Goal: Information Seeking & Learning: Understand process/instructions

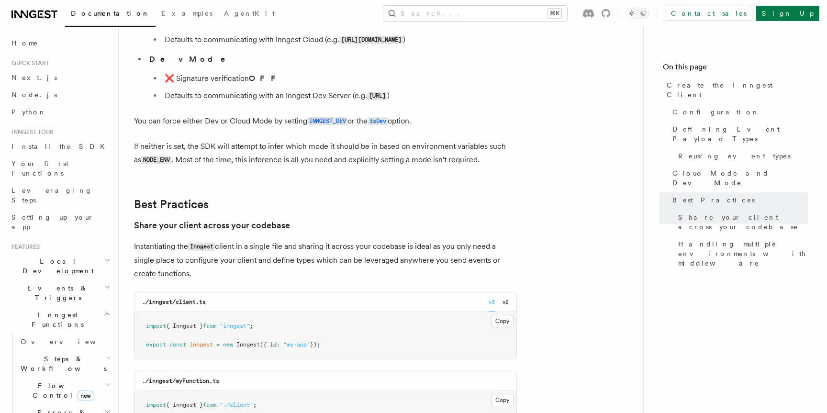
scroll to position [1410, 0]
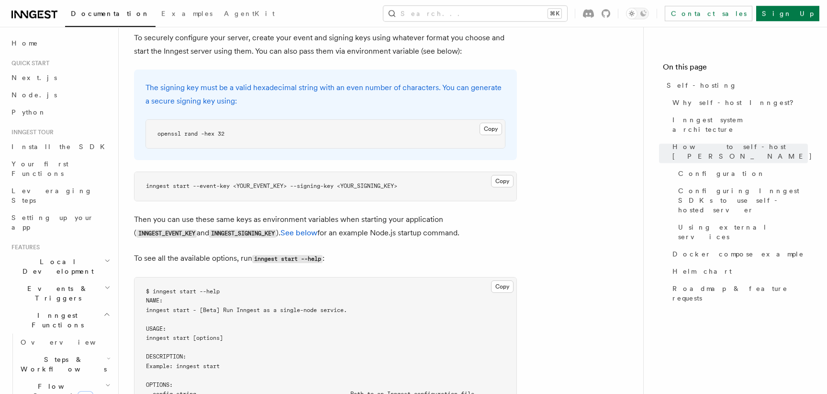
scroll to position [2007, 0]
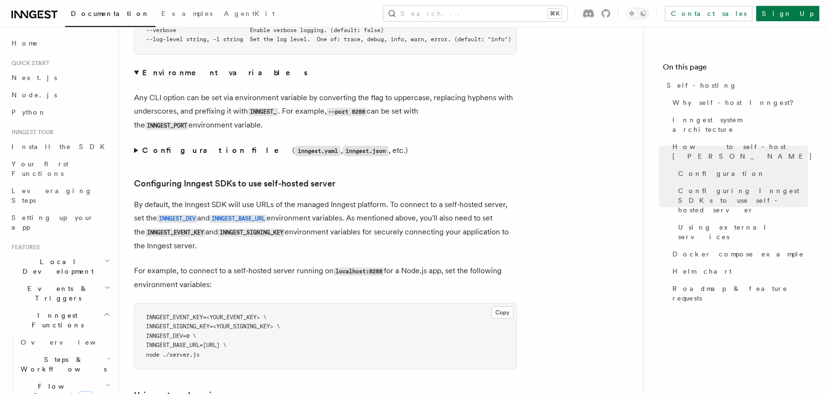
click at [183, 332] on span "INNGEST_DEV=0 \" at bounding box center [171, 335] width 50 height 7
click at [196, 332] on span "INNGEST_DEV=0 \" at bounding box center [171, 335] width 50 height 7
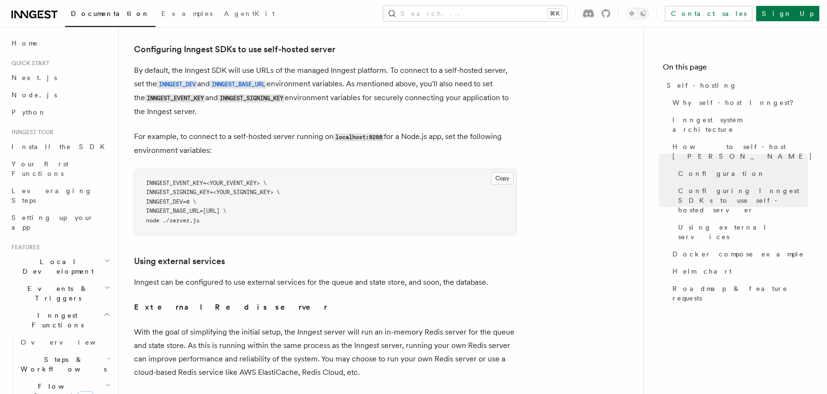
scroll to position [2144, 0]
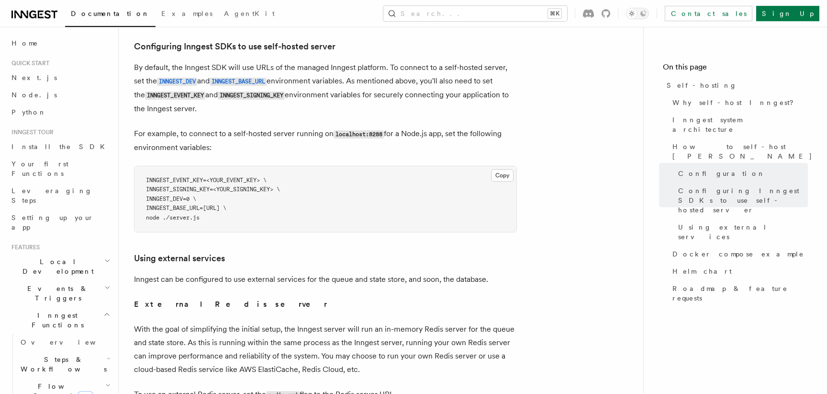
click at [361, 130] on code "localhost:8288" at bounding box center [359, 134] width 50 height 8
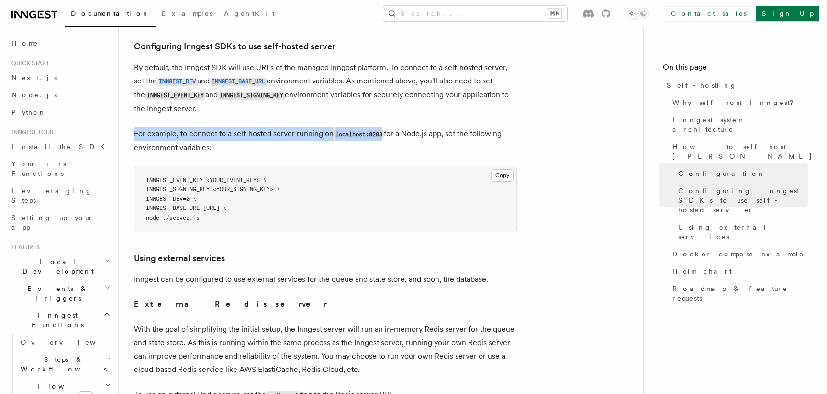
click at [361, 130] on code "localhost:8288" at bounding box center [359, 134] width 50 height 8
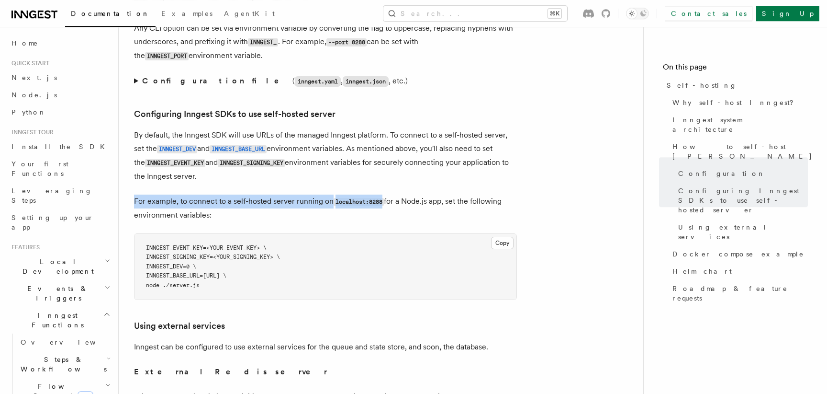
scroll to position [2073, 0]
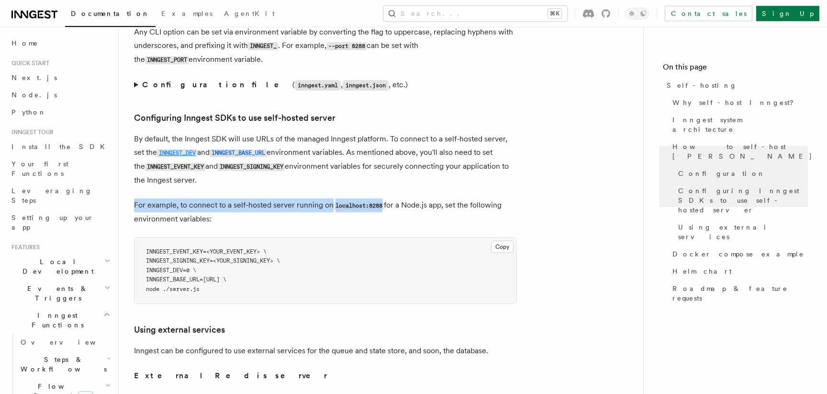
click at [194, 149] on code "INNGEST_DEV" at bounding box center [177, 153] width 40 height 8
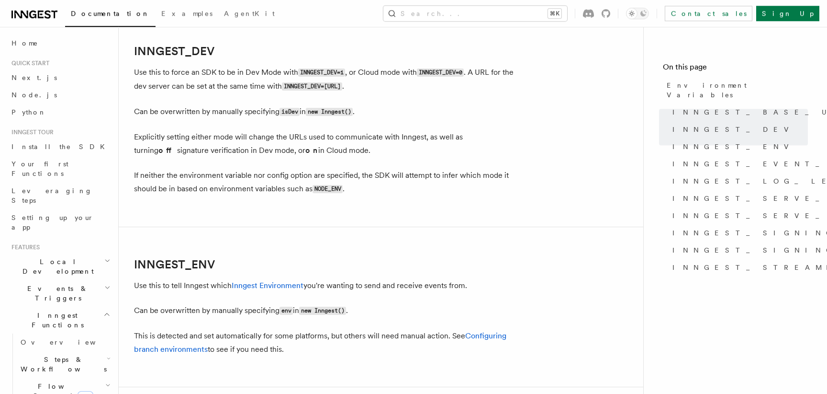
scroll to position [720, 0]
click at [453, 76] on code "INNGEST_DEV=0" at bounding box center [440, 72] width 47 height 8
click at [430, 76] on code "INNGEST_DEV=0" at bounding box center [440, 72] width 47 height 8
drag, startPoint x: 425, startPoint y: 74, endPoint x: 469, endPoint y: 71, distance: 43.6
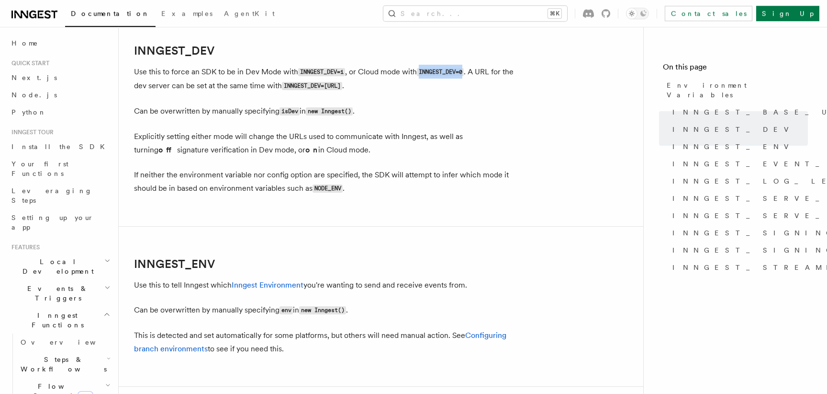
click at [464, 71] on code "INNGEST_DEV=0" at bounding box center [440, 72] width 47 height 8
click at [454, 72] on code "INNGEST_DEV=0" at bounding box center [440, 72] width 47 height 8
copy p "INNGEST_DEV"
